Goal: Find specific page/section: Find specific page/section

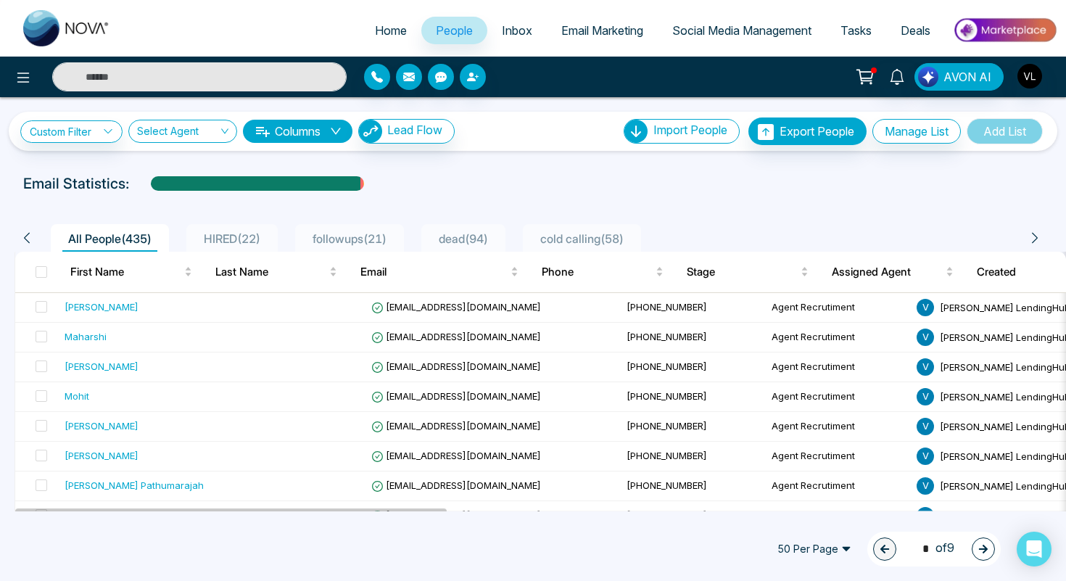
click at [123, 78] on input "text" at bounding box center [199, 76] width 294 height 29
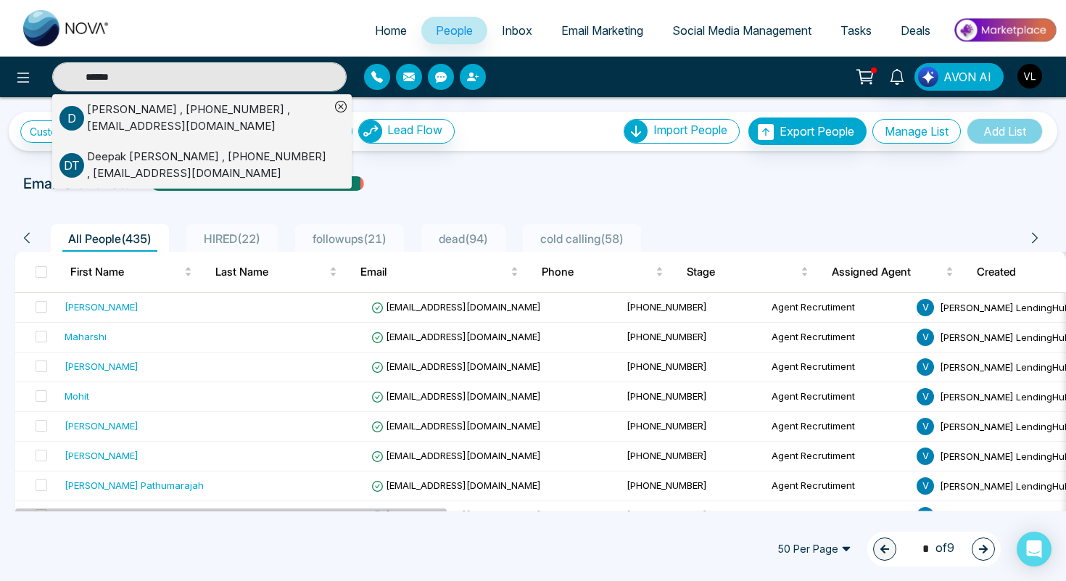
type input "******"
click at [102, 160] on div "[PERSON_NAME] , [PHONE_NUMBER] , [EMAIL_ADDRESS][DOMAIN_NAME]" at bounding box center [208, 165] width 243 height 33
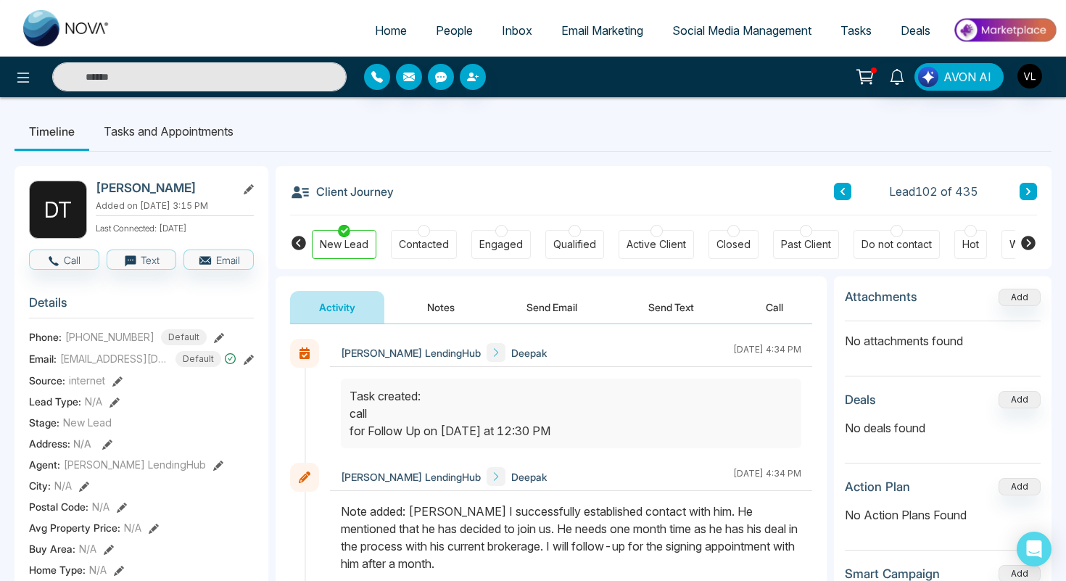
click at [107, 94] on div "AVON AI" at bounding box center [533, 77] width 1066 height 41
click at [102, 85] on input "text" at bounding box center [199, 76] width 294 height 29
type input "*"
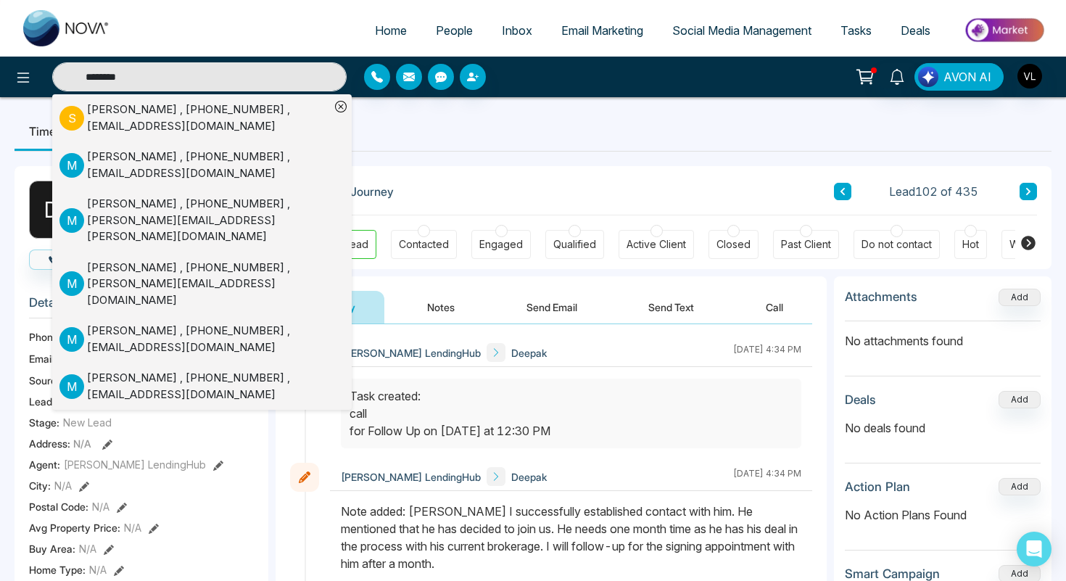
type input "********"
click at [99, 158] on div "[PERSON_NAME] , [PHONE_NUMBER] , [EMAIL_ADDRESS][DOMAIN_NAME]" at bounding box center [208, 165] width 243 height 33
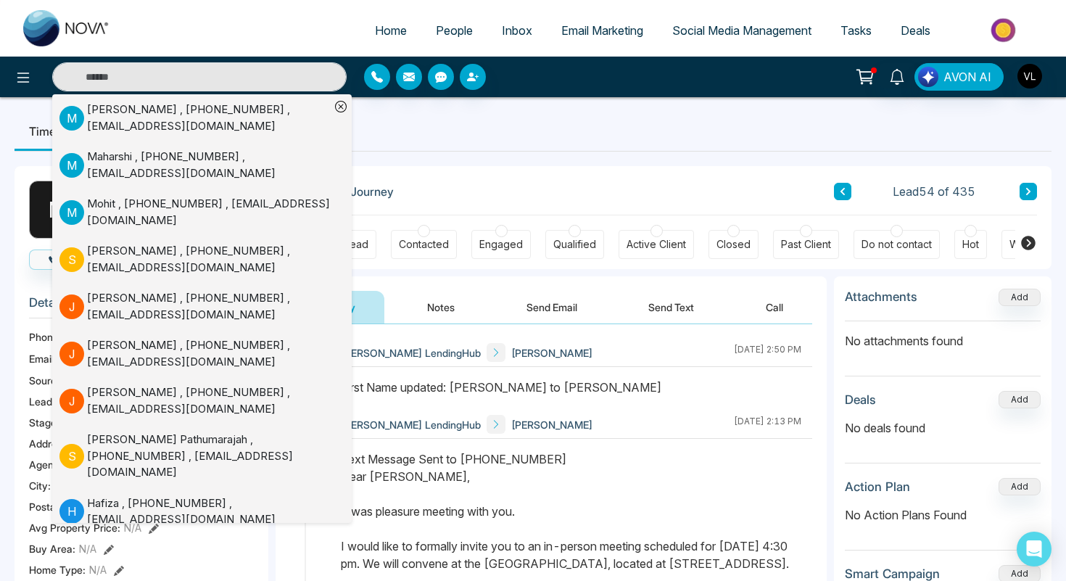
click at [511, 423] on span "[PERSON_NAME]" at bounding box center [551, 424] width 81 height 15
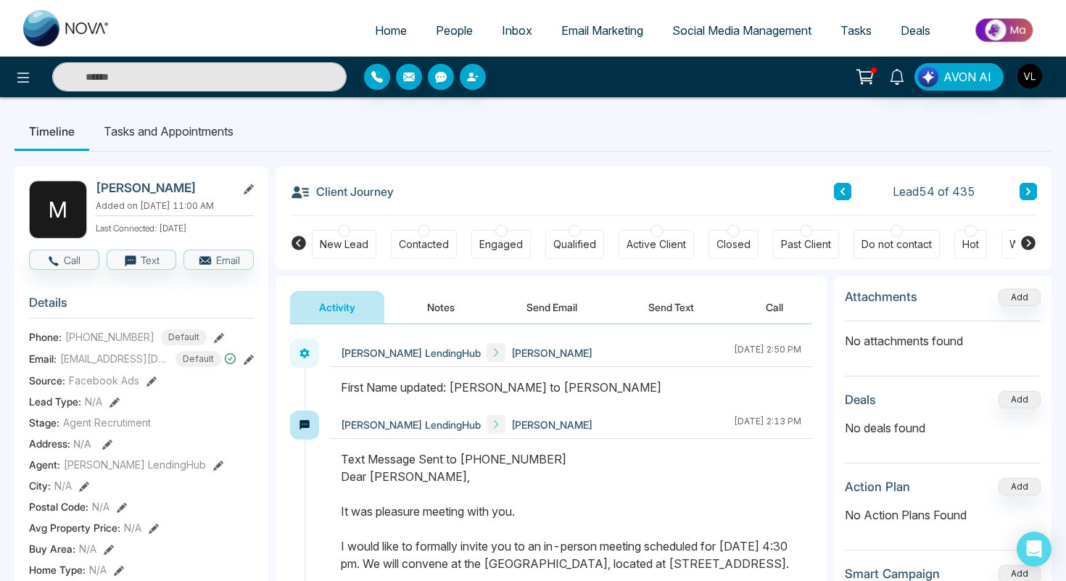
click at [446, 31] on span "People" at bounding box center [454, 30] width 37 height 15
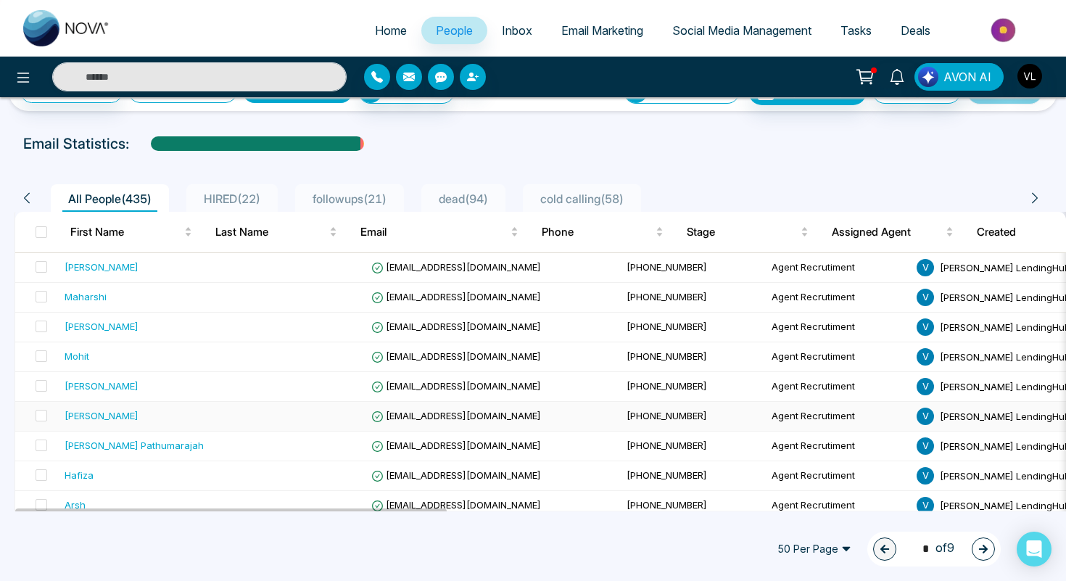
scroll to position [48, 0]
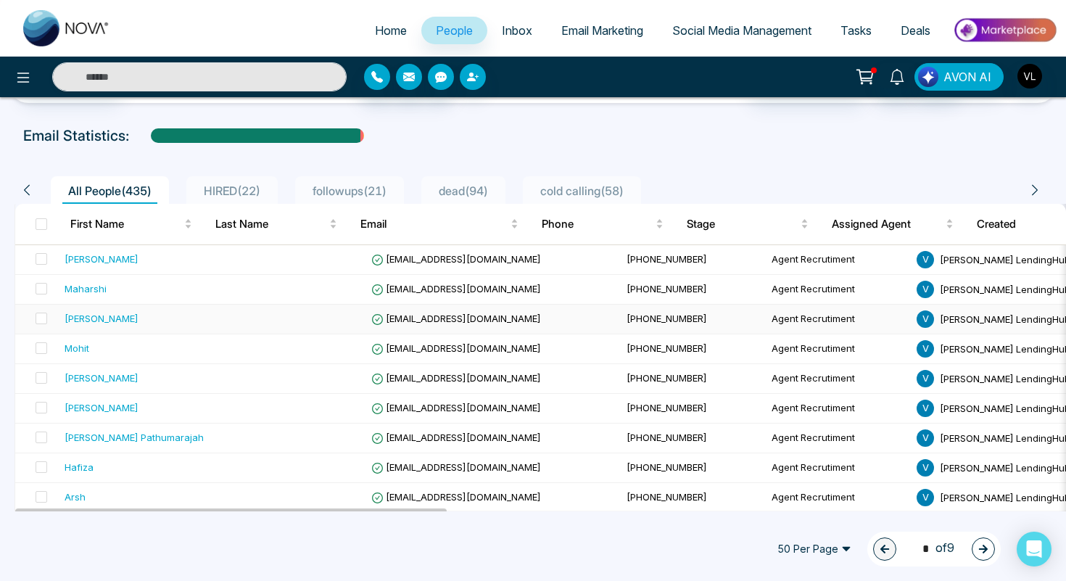
click at [157, 313] on div "[PERSON_NAME]" at bounding box center [140, 318] width 150 height 15
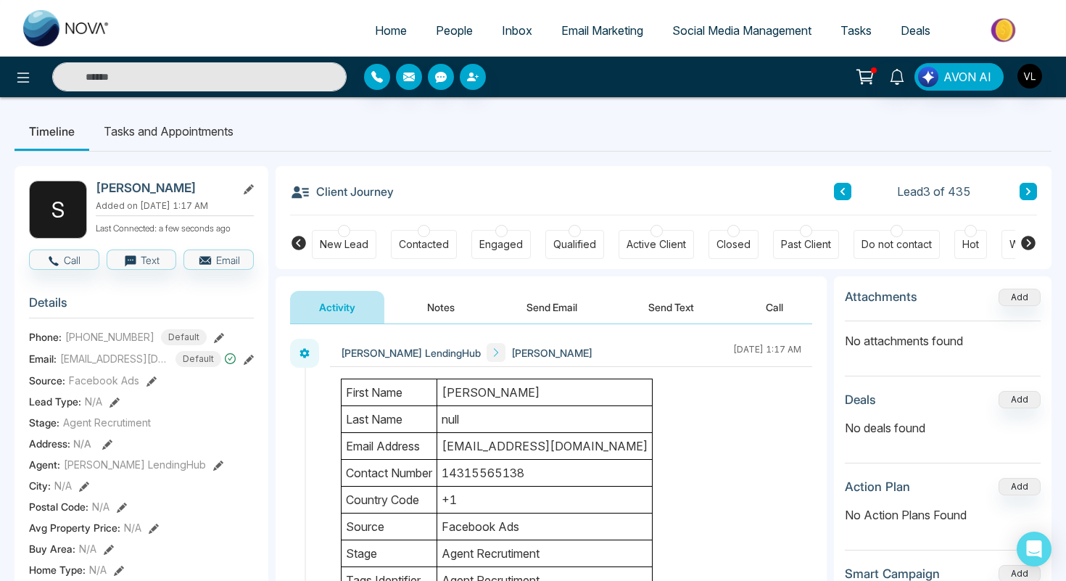
click at [436, 32] on span "People" at bounding box center [454, 30] width 37 height 15
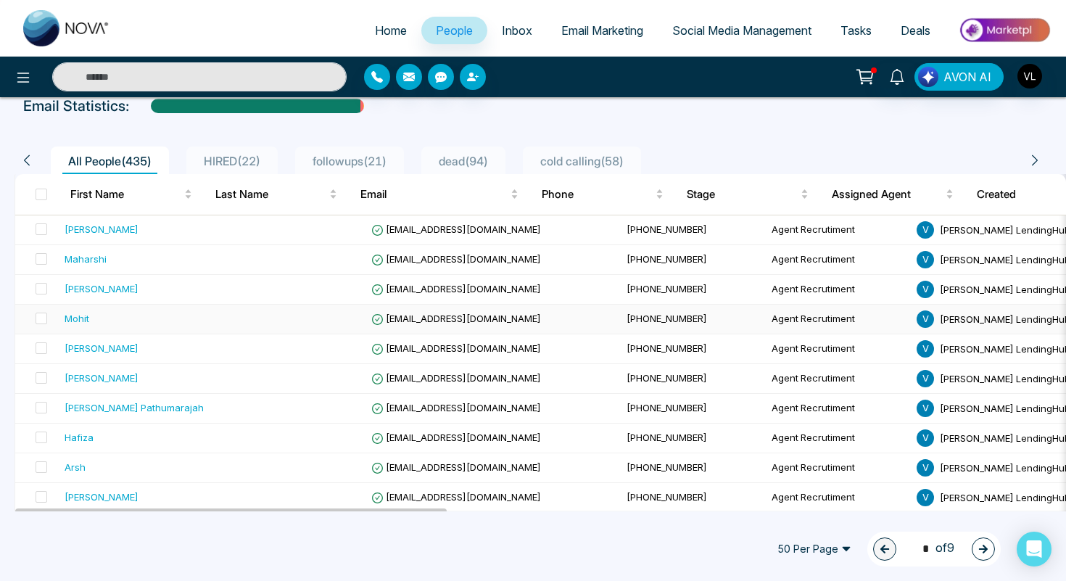
scroll to position [83, 0]
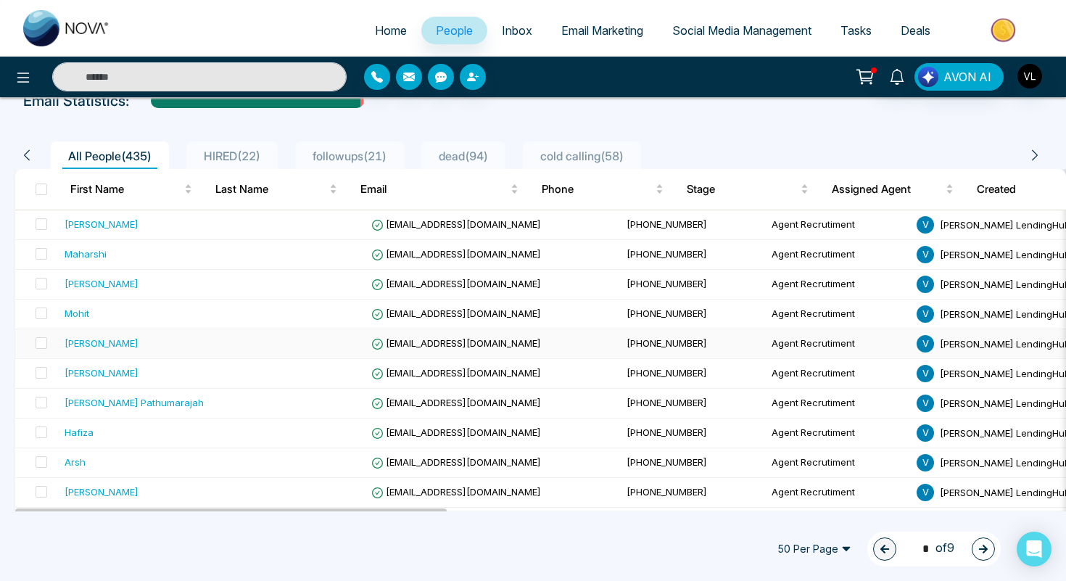
click at [149, 342] on div "[PERSON_NAME]" at bounding box center [140, 343] width 150 height 15
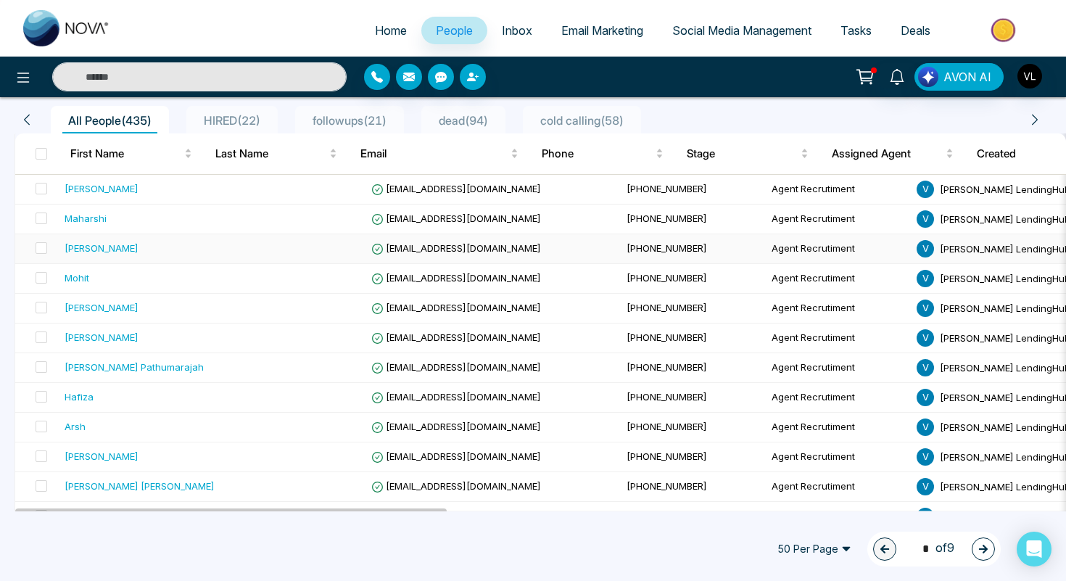
scroll to position [119, 0]
click at [111, 333] on div "[PERSON_NAME]" at bounding box center [102, 336] width 74 height 15
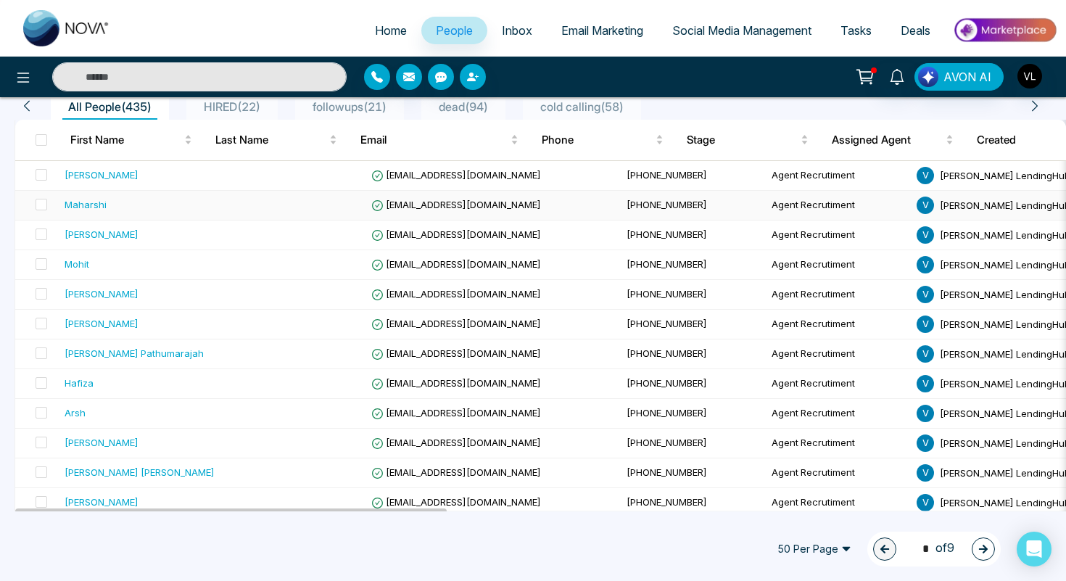
scroll to position [133, 0]
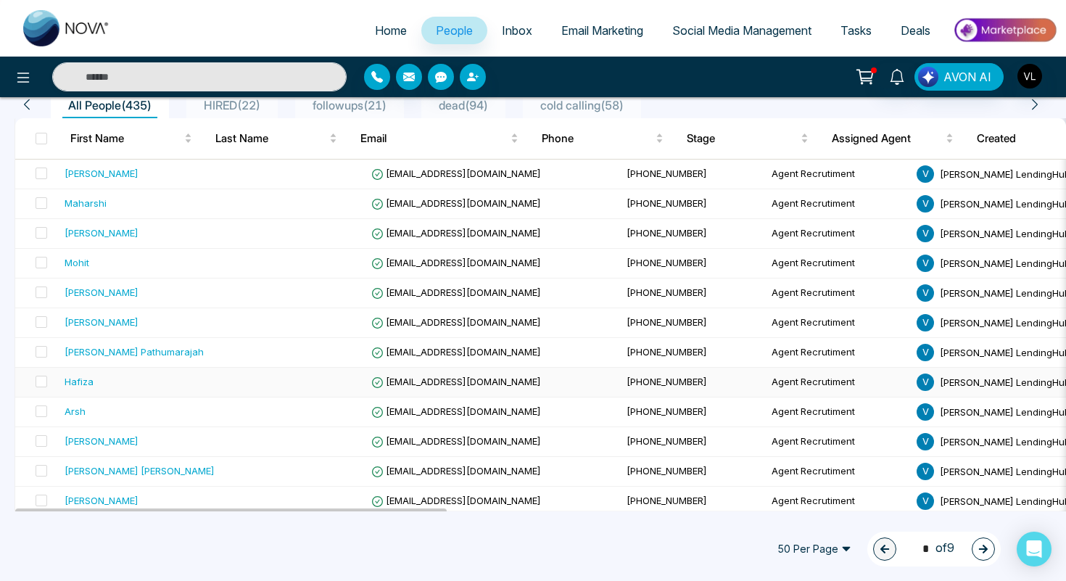
click at [139, 383] on div "Hafiza" at bounding box center [140, 381] width 150 height 15
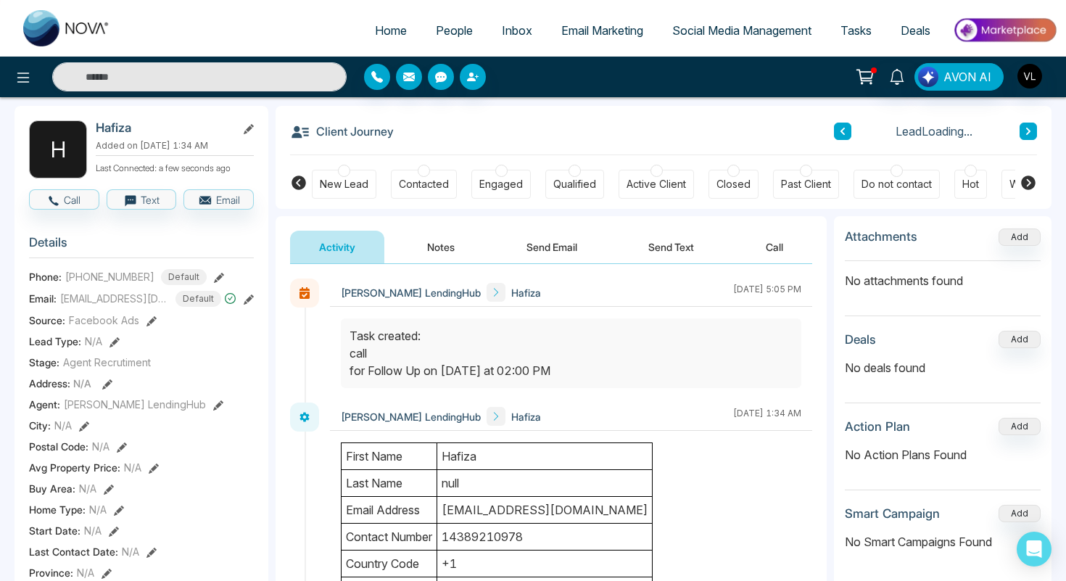
scroll to position [75, 0]
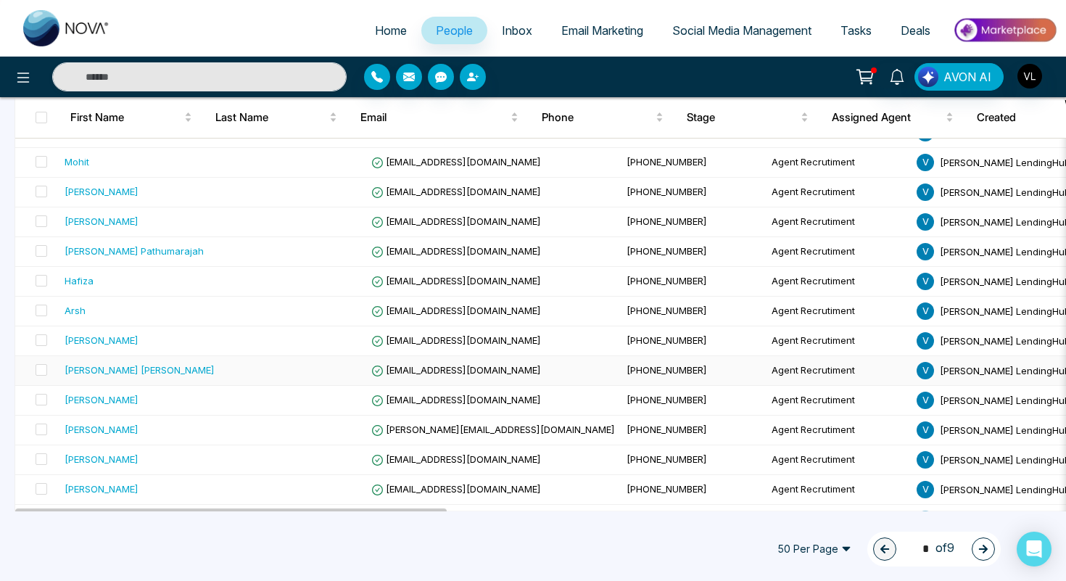
scroll to position [236, 0]
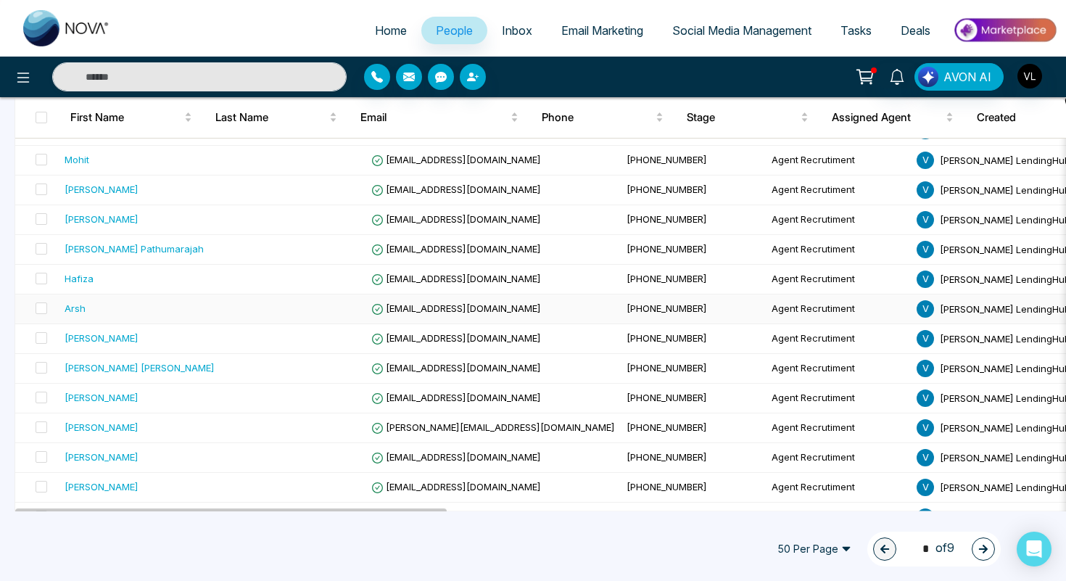
click at [94, 315] on div "Arsh" at bounding box center [140, 308] width 150 height 15
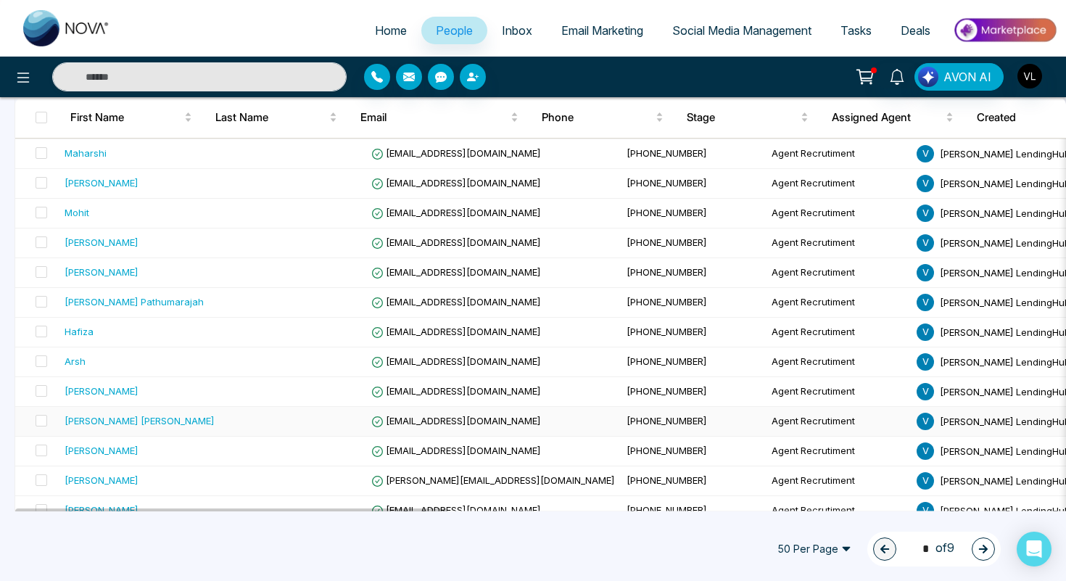
scroll to position [189, 0]
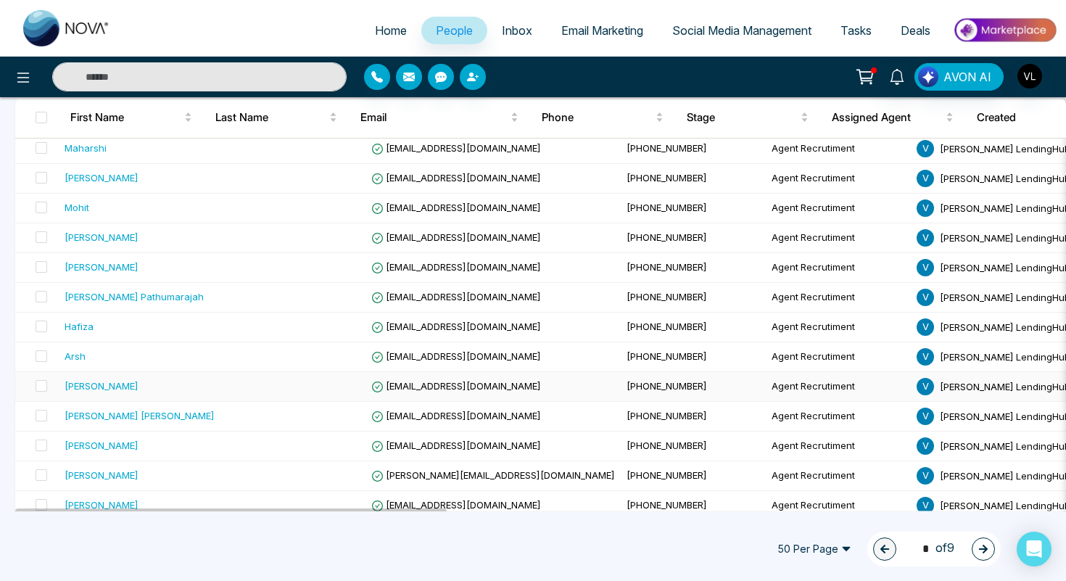
click at [107, 391] on div "[PERSON_NAME]" at bounding box center [102, 386] width 74 height 15
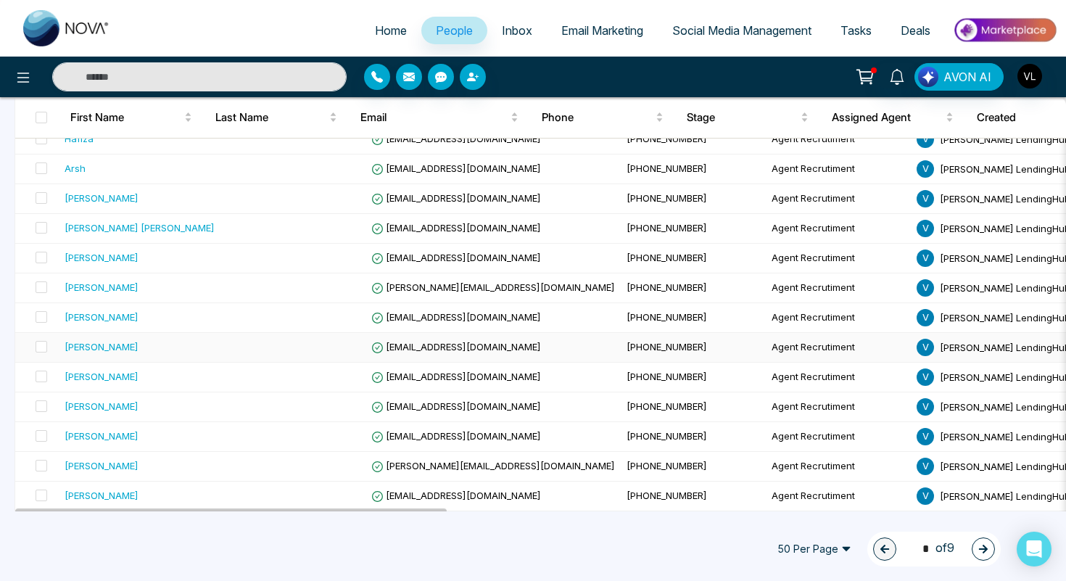
scroll to position [380, 0]
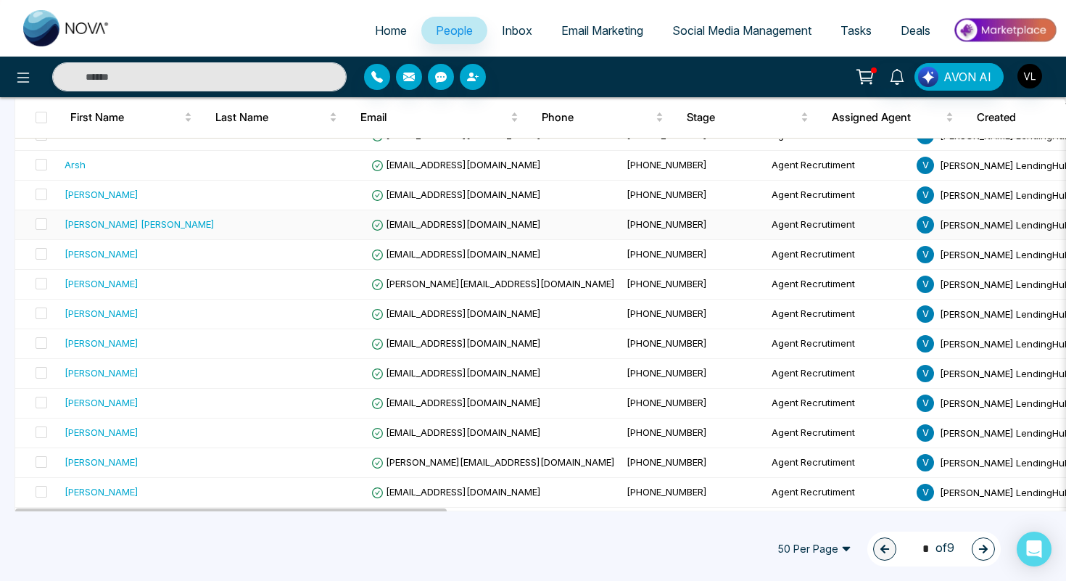
click at [102, 230] on div "[PERSON_NAME] [PERSON_NAME]" at bounding box center [140, 224] width 150 height 15
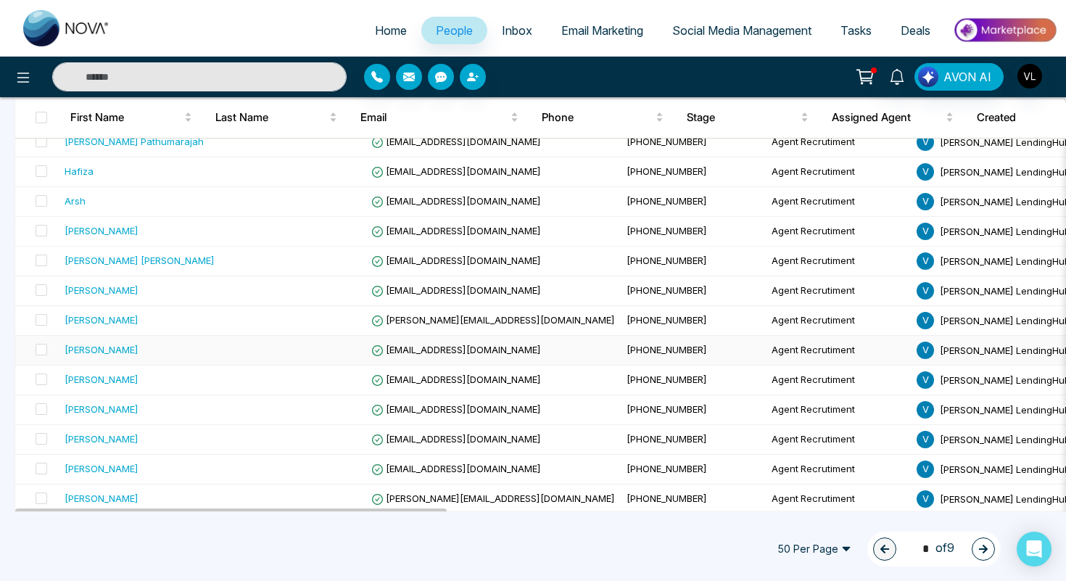
scroll to position [344, 0]
click at [99, 299] on td "[PERSON_NAME]" at bounding box center [140, 291] width 162 height 30
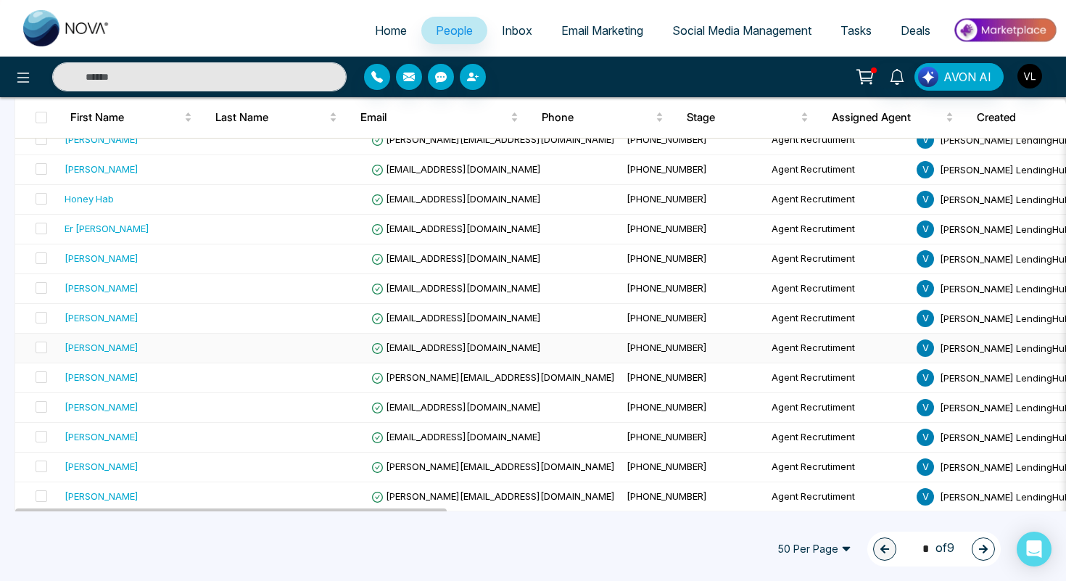
scroll to position [703, 0]
click at [161, 257] on div "[PERSON_NAME]" at bounding box center [140, 257] width 150 height 15
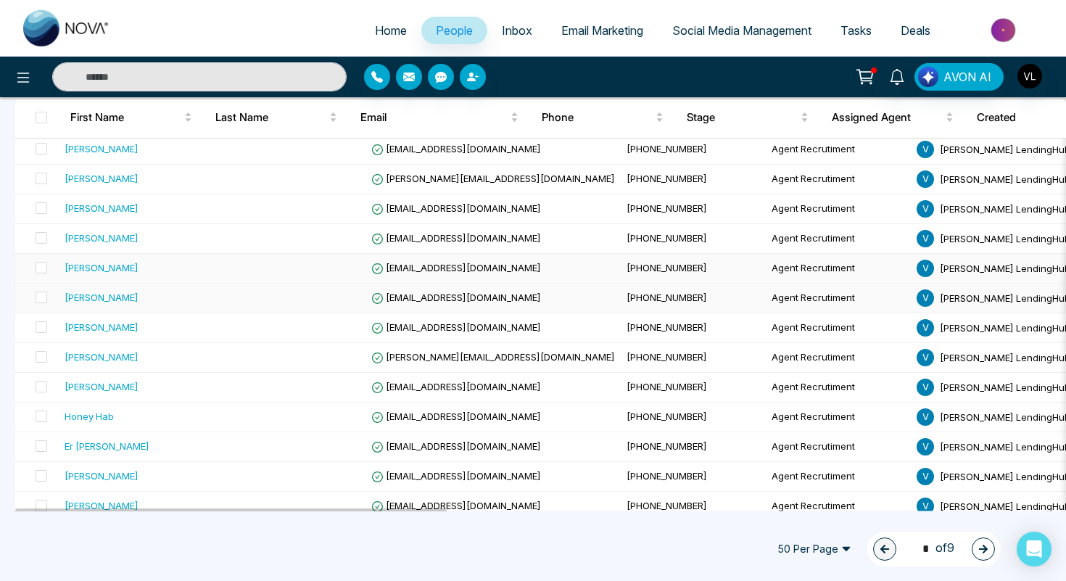
scroll to position [486, 0]
click at [136, 325] on div "[PERSON_NAME]" at bounding box center [102, 326] width 74 height 15
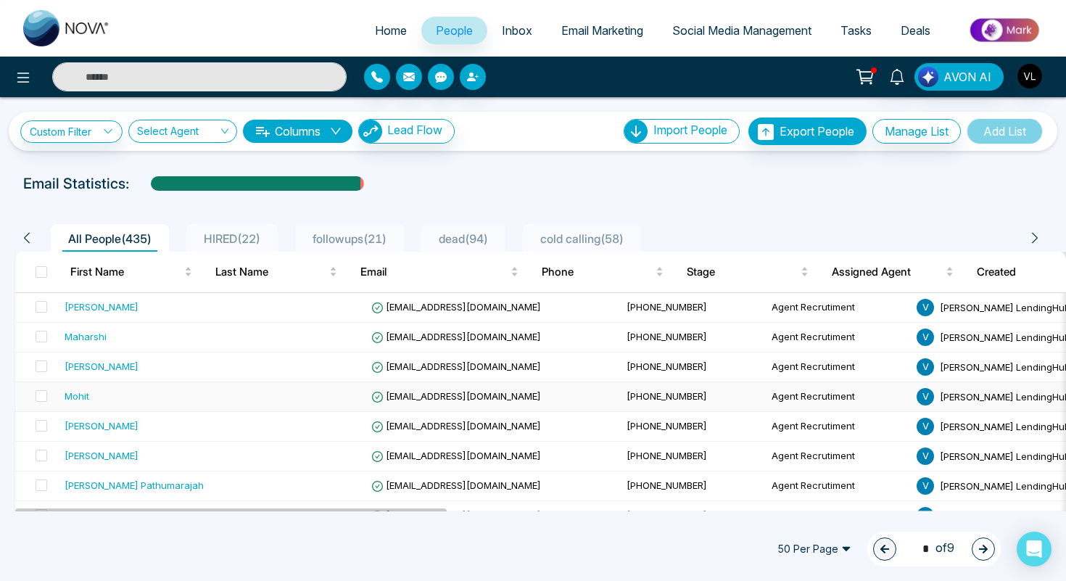
scroll to position [382, 0]
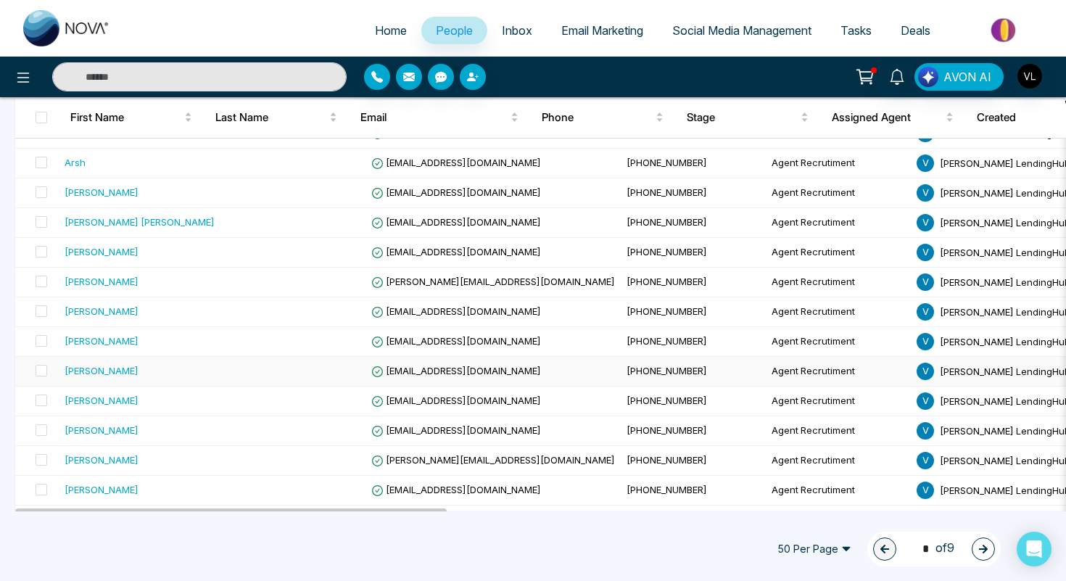
click at [143, 381] on td "[PERSON_NAME]" at bounding box center [140, 372] width 162 height 30
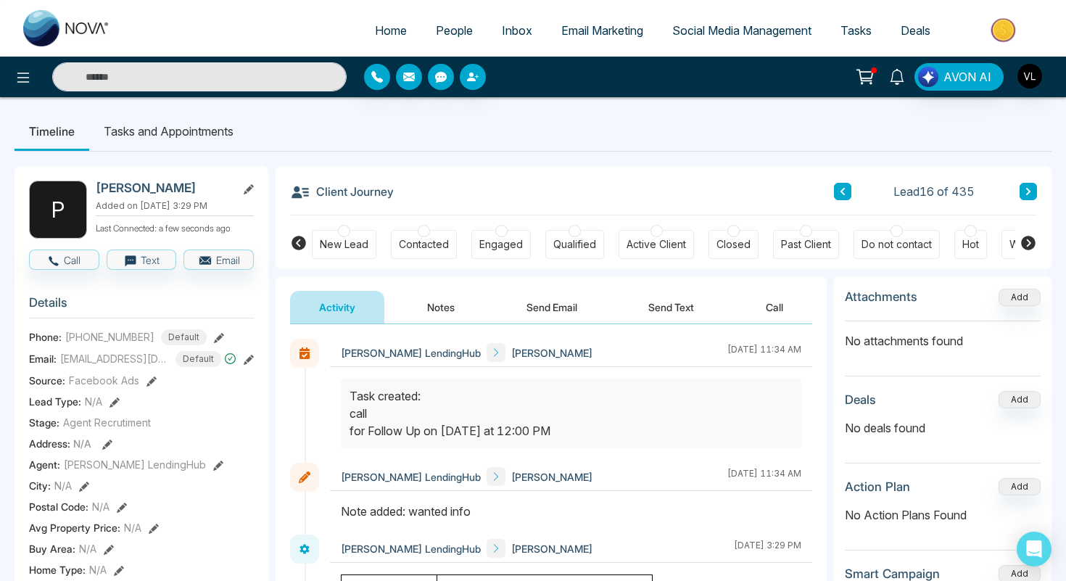
click at [908, 73] on link at bounding box center [897, 75] width 35 height 25
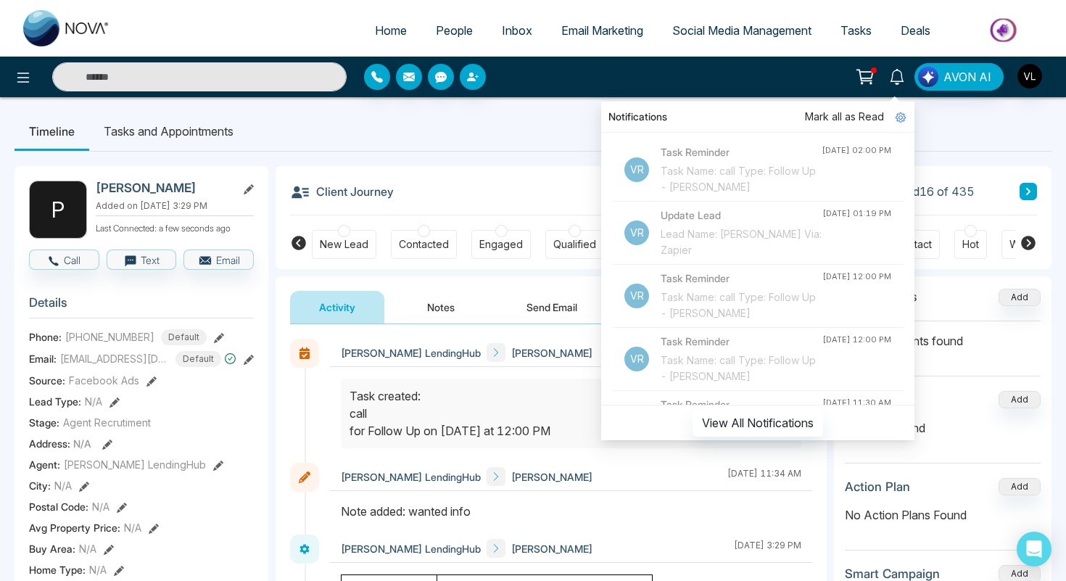
scroll to position [133, 0]
click at [701, 236] on div "Lead Name: [PERSON_NAME] Via: Zapier" at bounding box center [742, 239] width 162 height 32
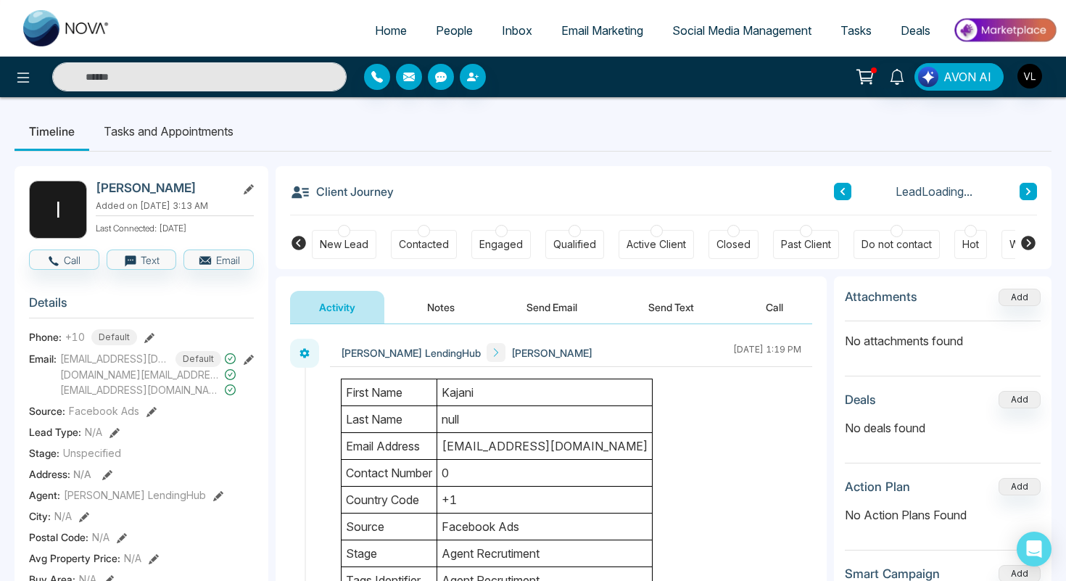
click at [397, 507] on td "country code" at bounding box center [390, 500] width 96 height 27
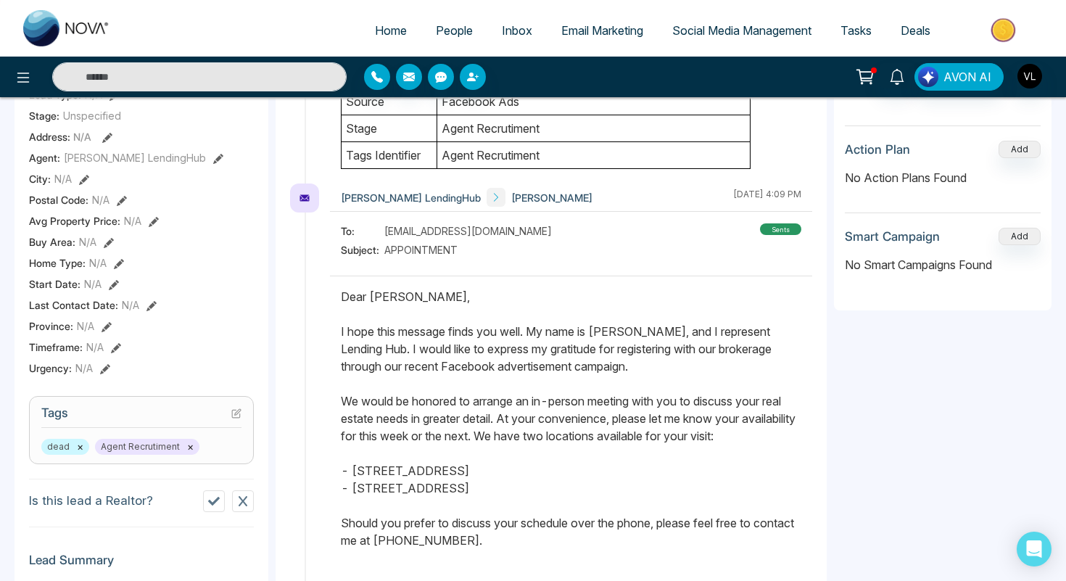
scroll to position [342, 0]
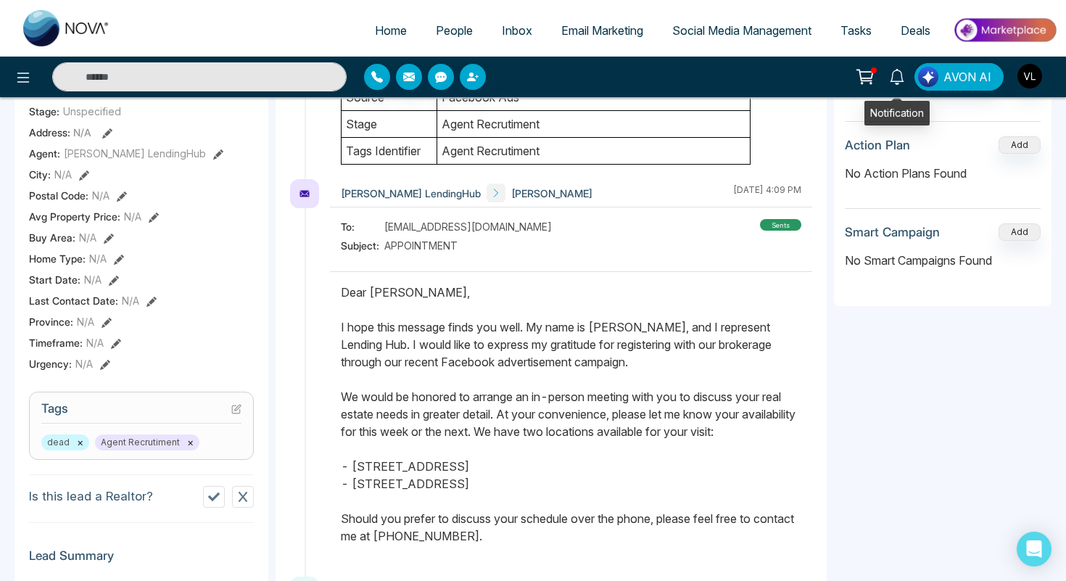
click at [898, 78] on icon at bounding box center [897, 77] width 16 height 16
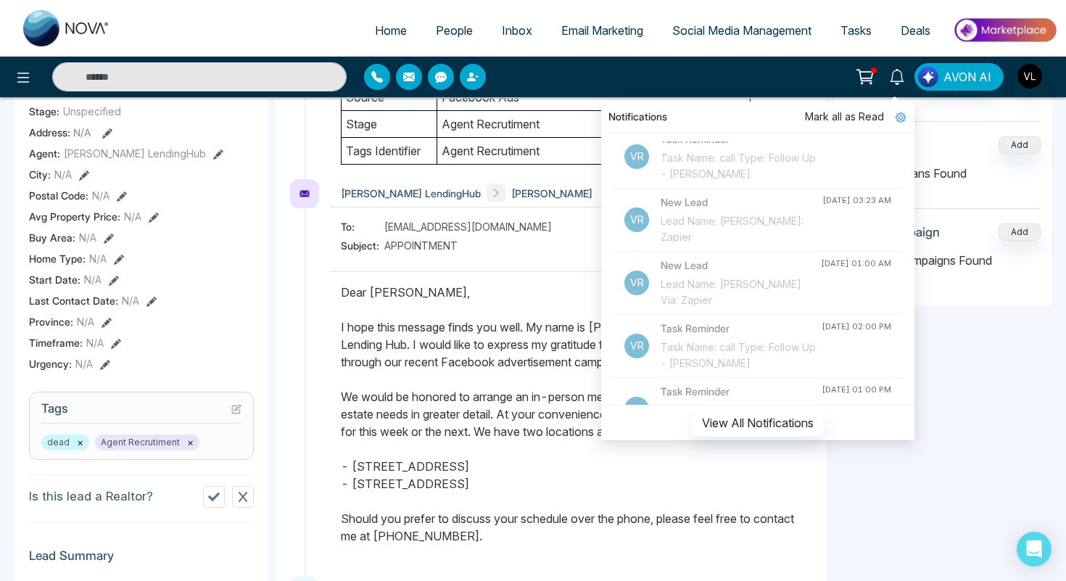
scroll to position [1094, 0]
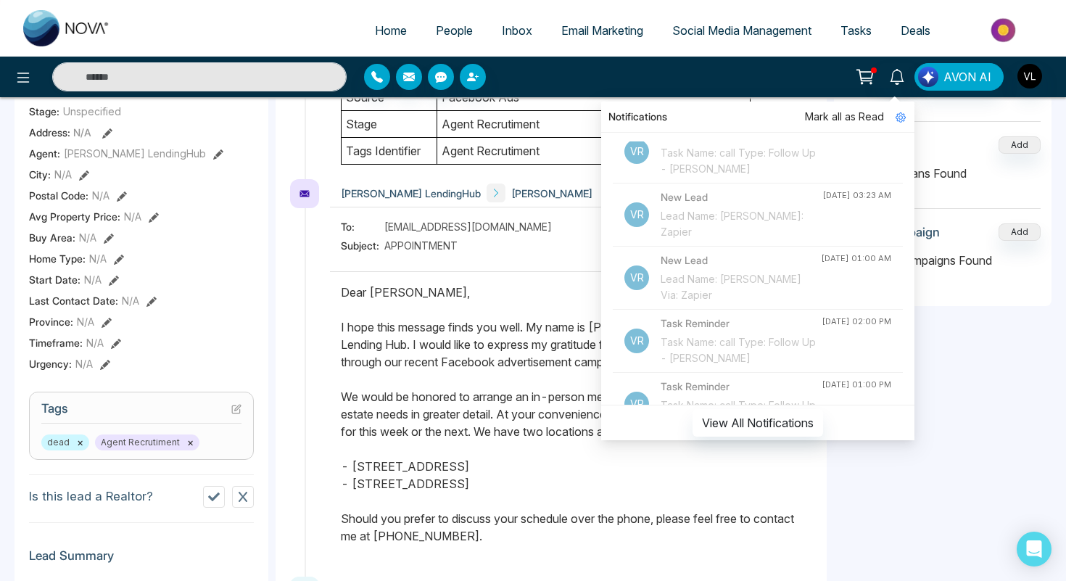
click at [441, 34] on span "People" at bounding box center [454, 30] width 37 height 15
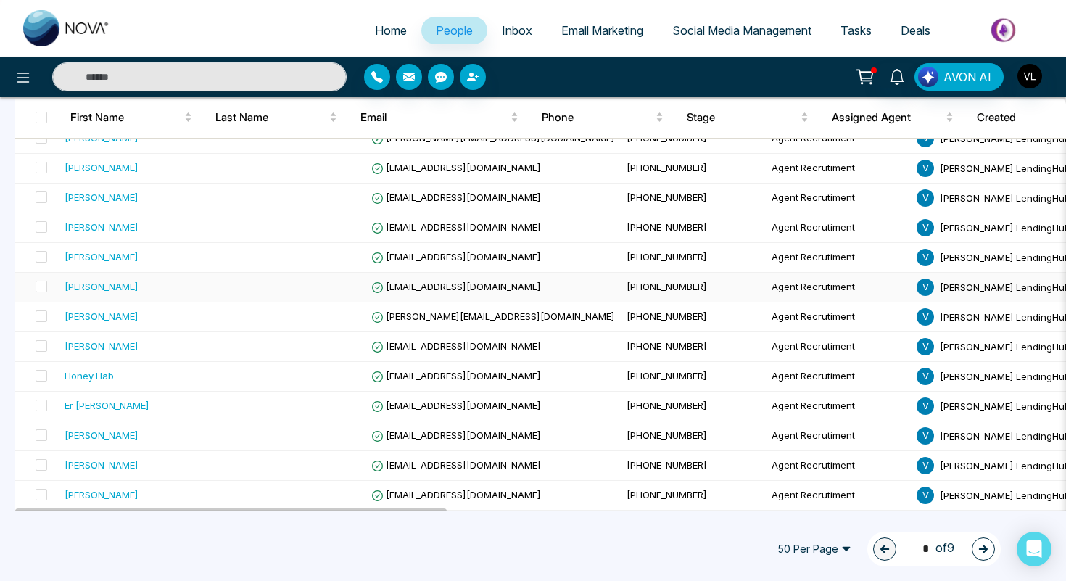
scroll to position [529, 0]
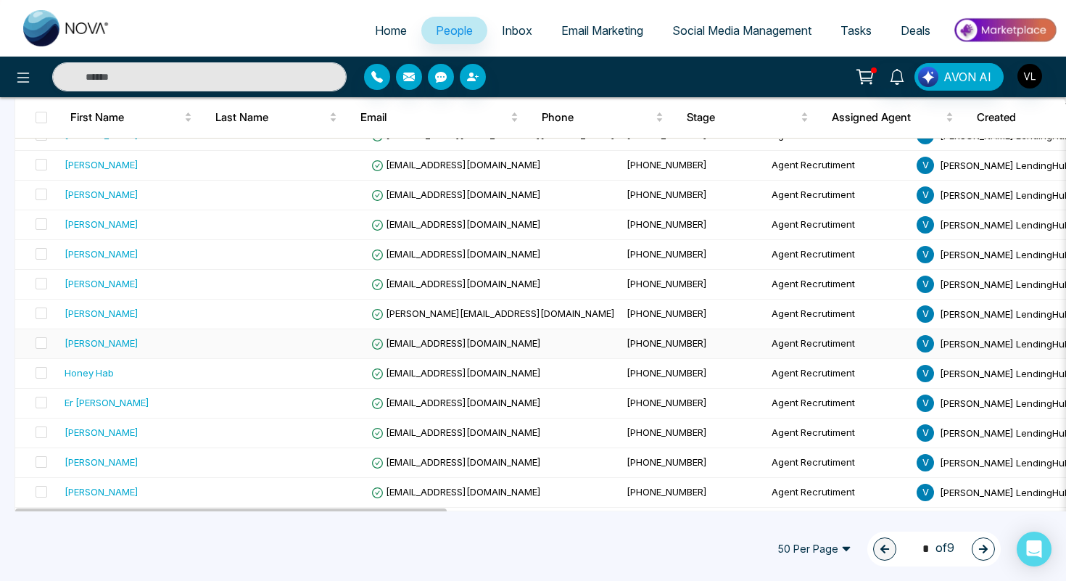
click at [133, 345] on div "[PERSON_NAME]" at bounding box center [140, 343] width 150 height 15
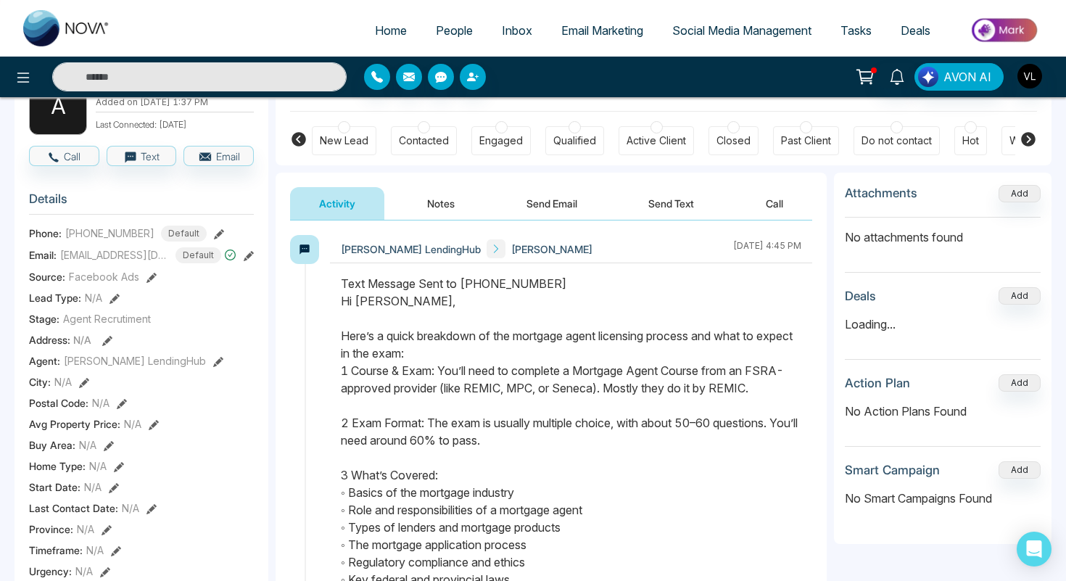
scroll to position [107, 0]
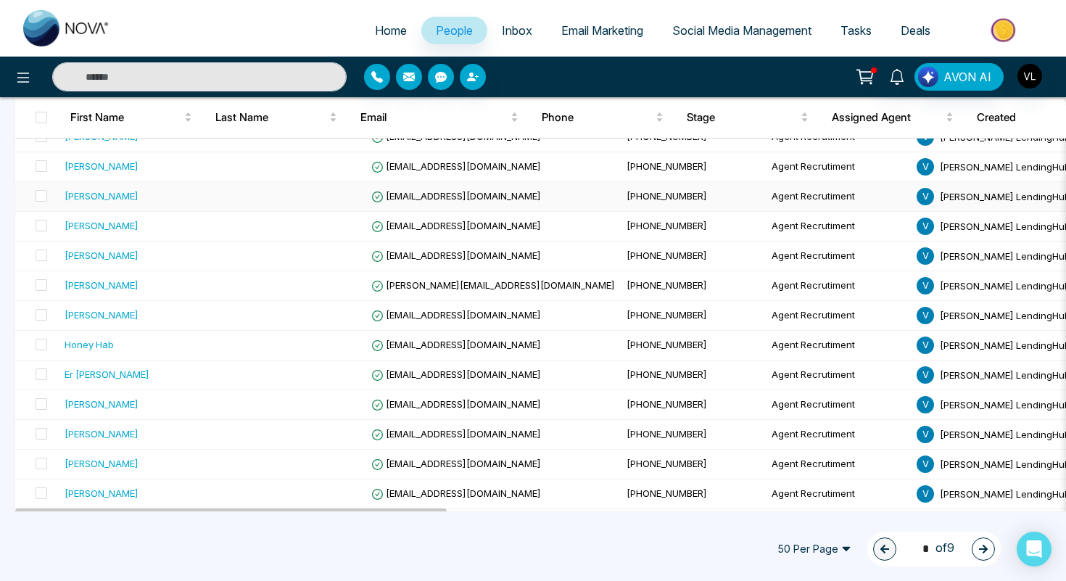
scroll to position [592, 0]
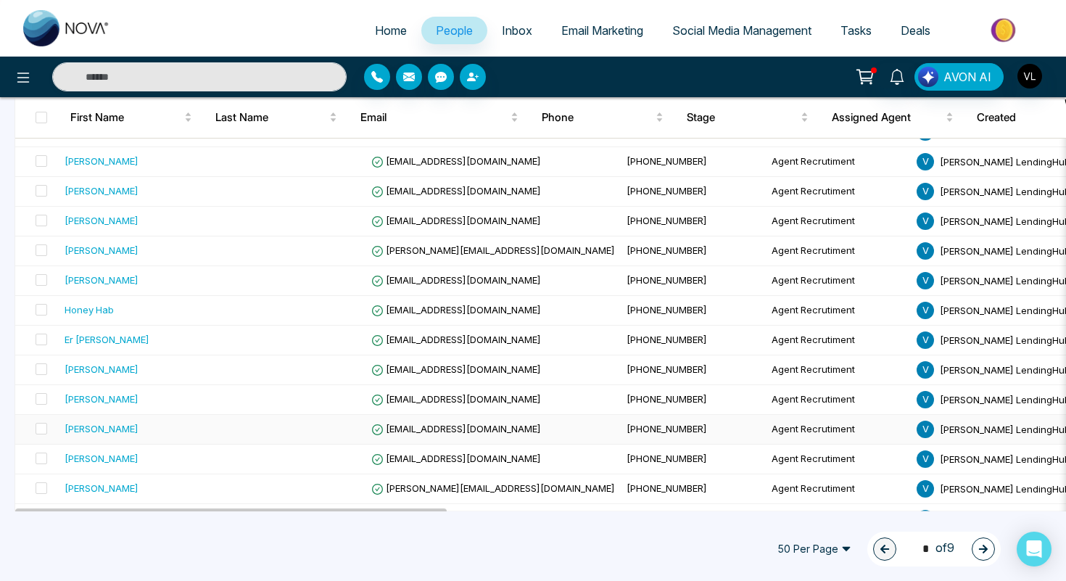
click at [94, 430] on div "[PERSON_NAME]" at bounding box center [102, 428] width 74 height 15
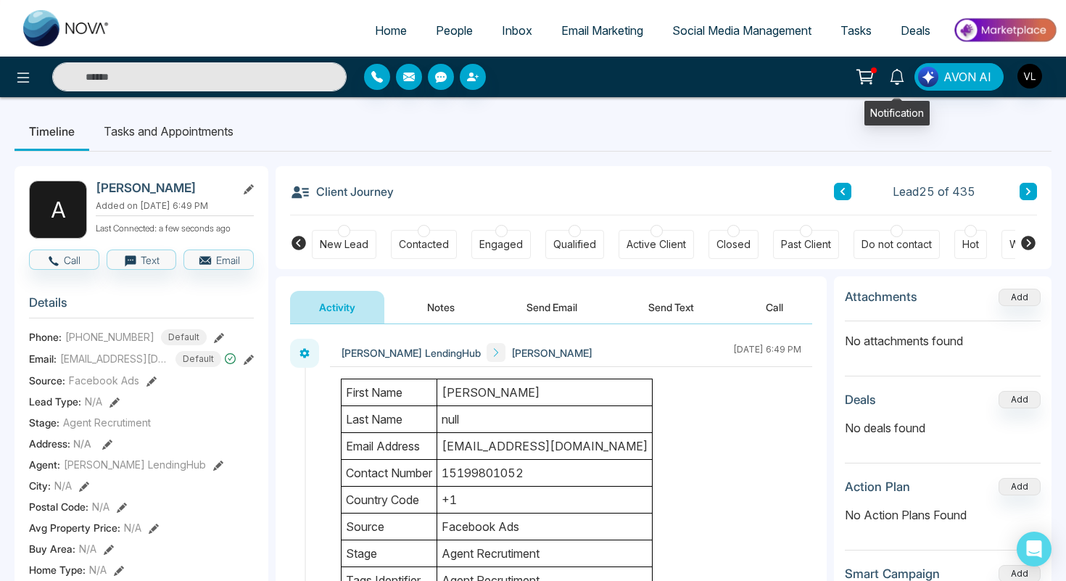
click at [909, 83] on link at bounding box center [897, 75] width 35 height 25
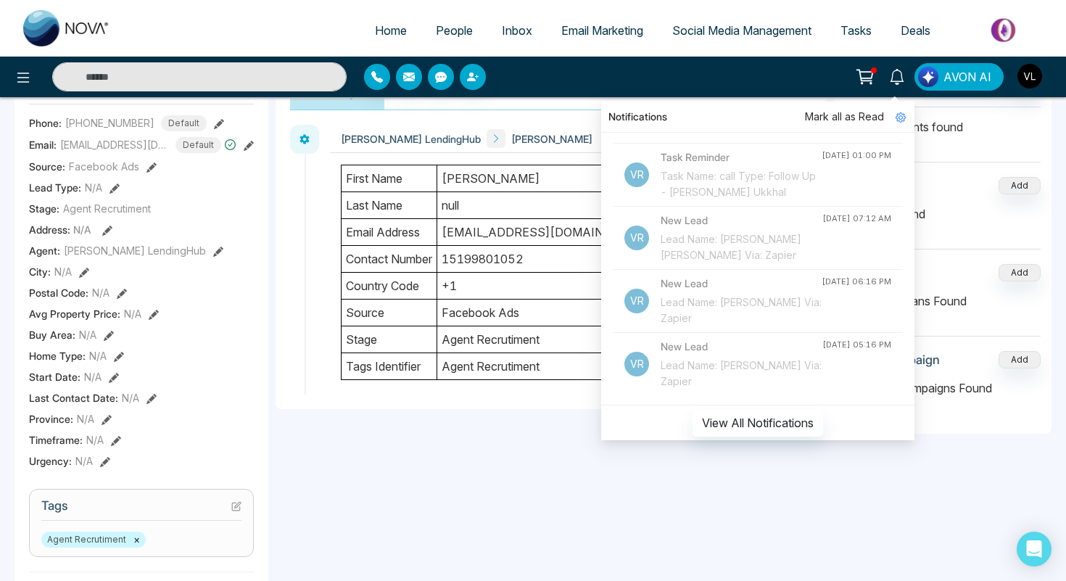
scroll to position [283, 0]
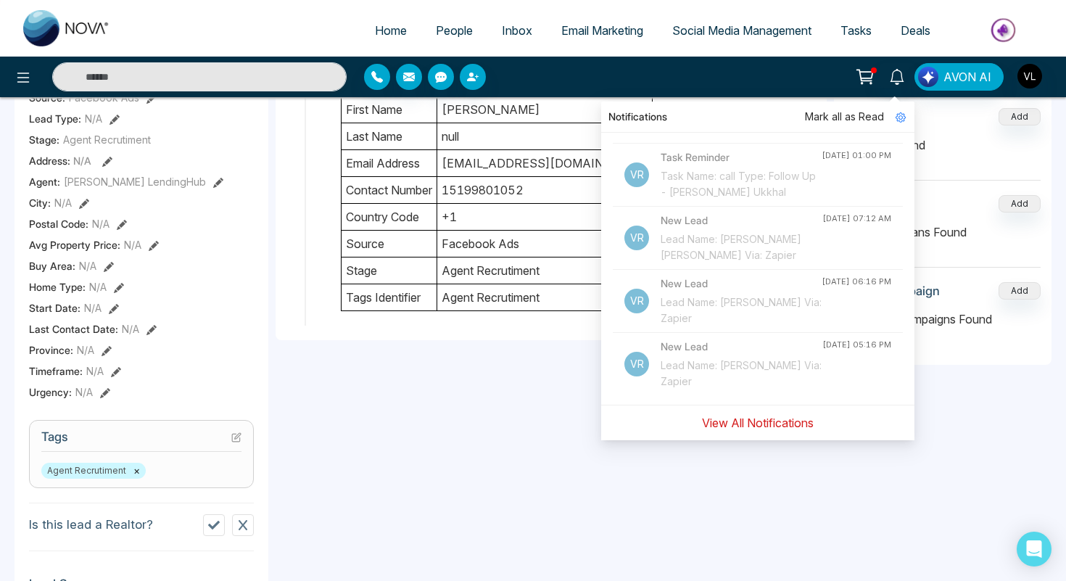
click at [726, 414] on button "View All Notifications" at bounding box center [758, 423] width 131 height 28
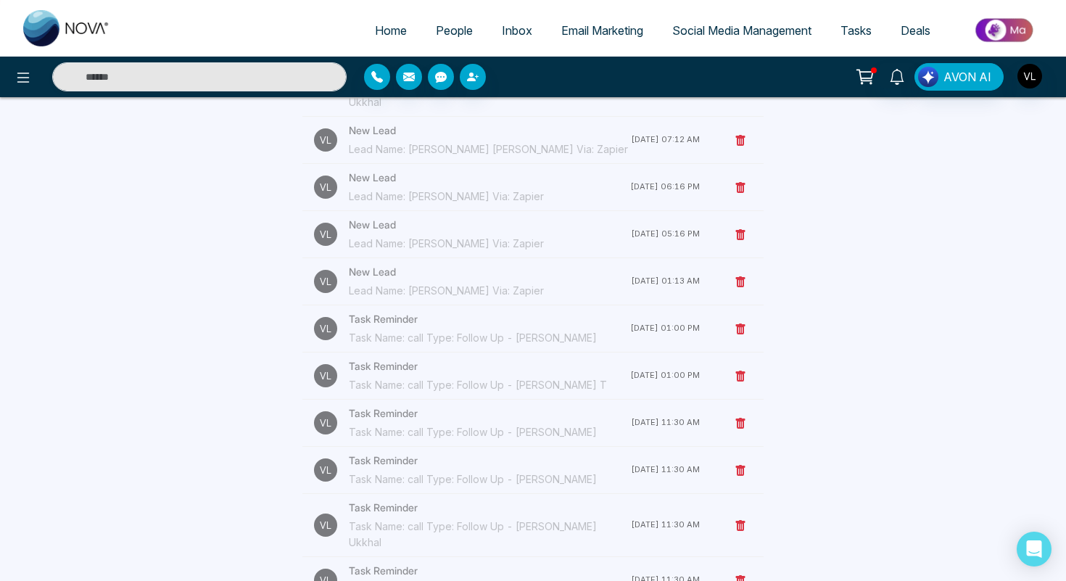
scroll to position [1178, 0]
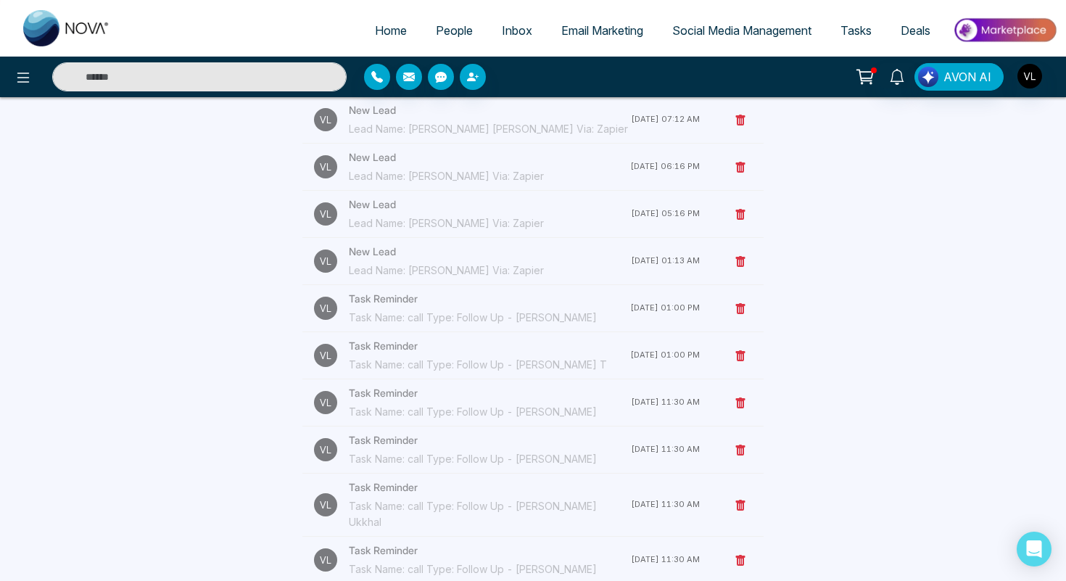
click at [213, 76] on input "text" at bounding box center [199, 76] width 294 height 29
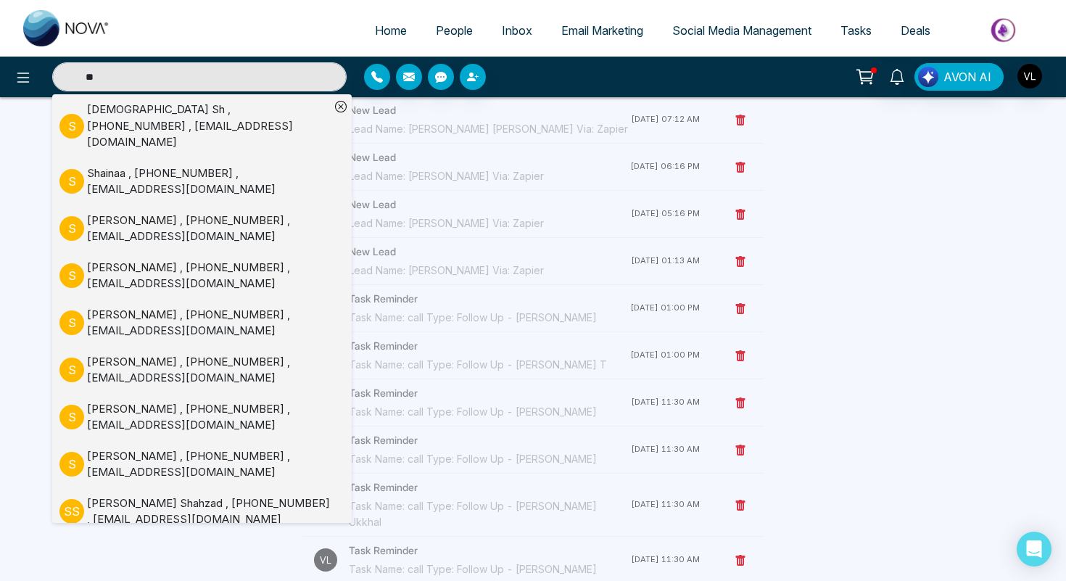
type input "*"
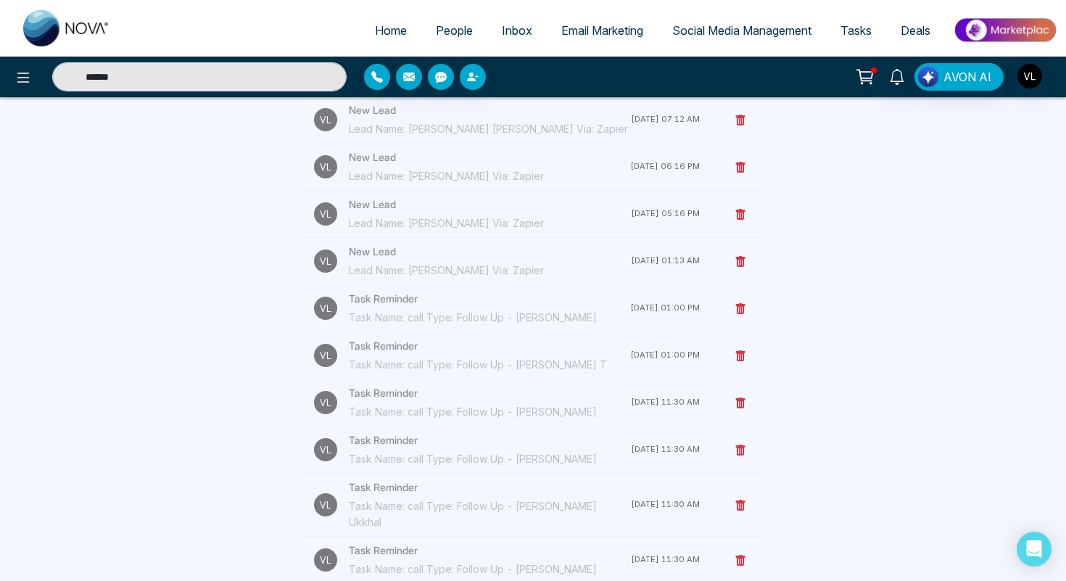
type input "*******"
click at [143, 72] on input "*******" at bounding box center [199, 76] width 294 height 29
click at [143, 72] on input "text" at bounding box center [199, 76] width 294 height 29
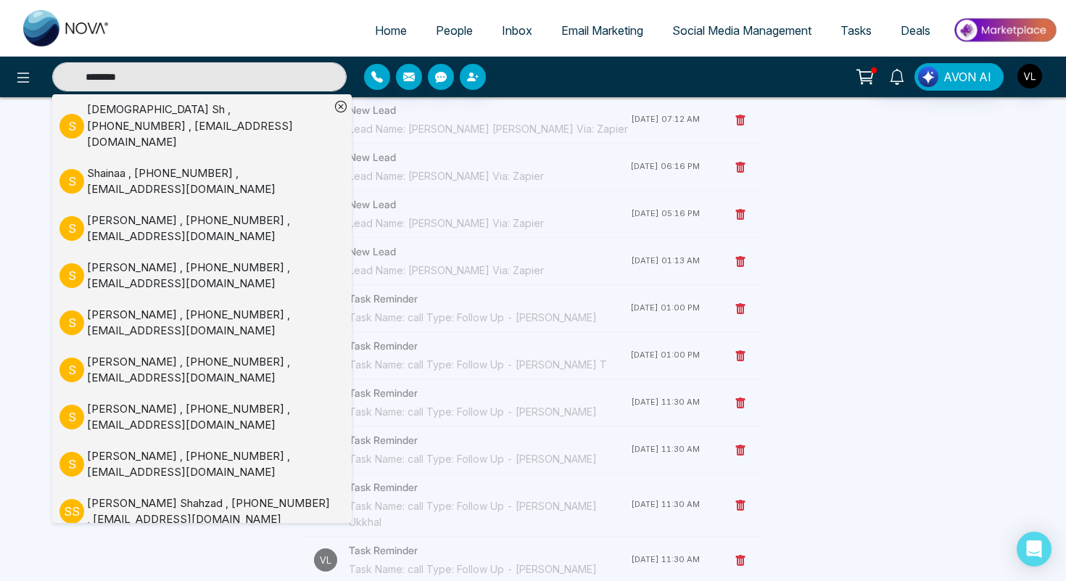
type input "*********"
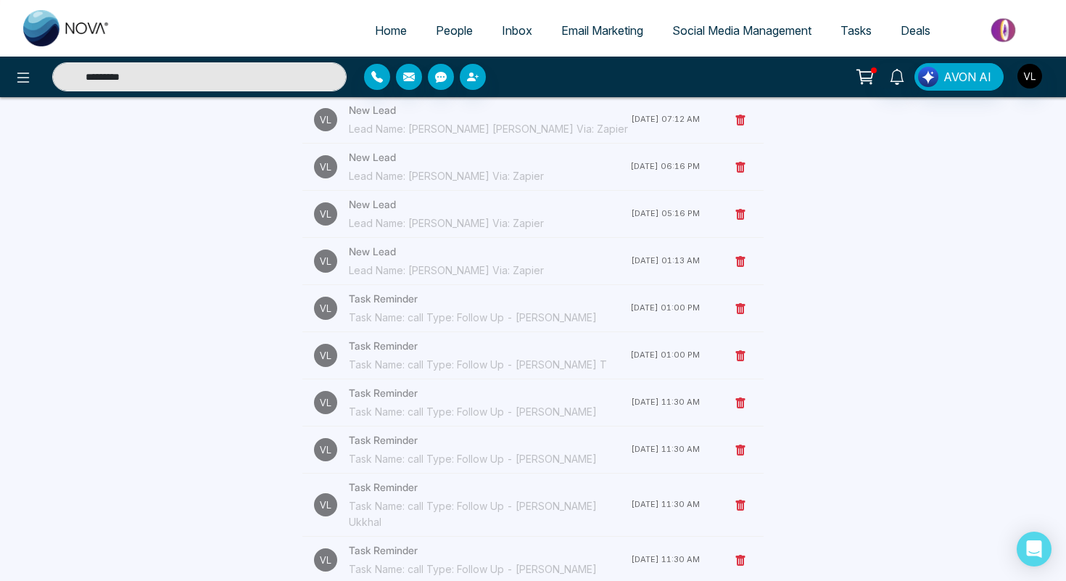
click at [106, 80] on input "*********" at bounding box center [199, 76] width 294 height 29
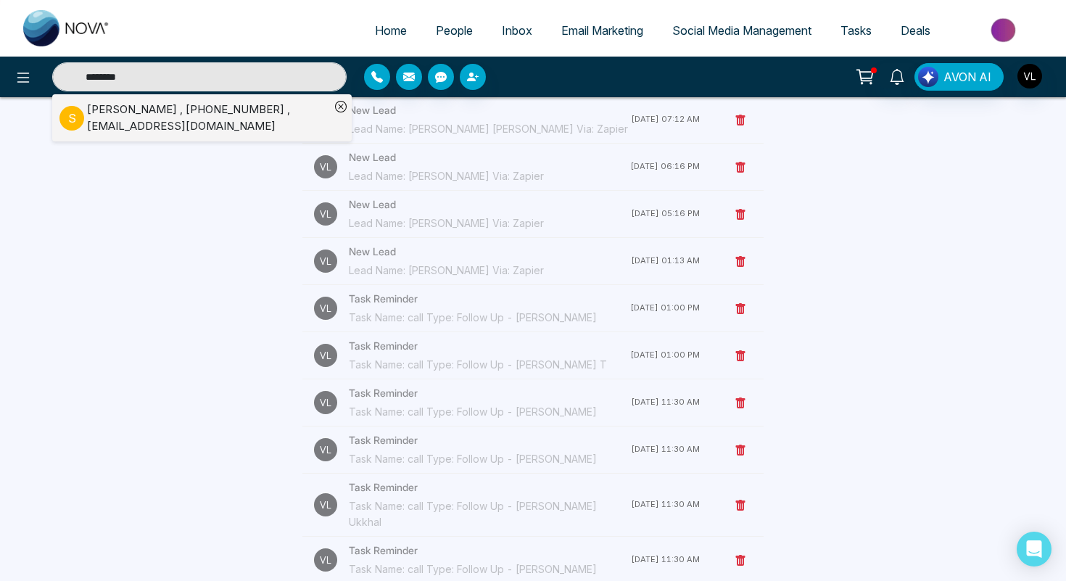
type input "********"
click at [168, 113] on div "[PERSON_NAME] , [PHONE_NUMBER] , [EMAIL_ADDRESS][DOMAIN_NAME]" at bounding box center [208, 118] width 243 height 33
